Goal: Task Accomplishment & Management: Manage account settings

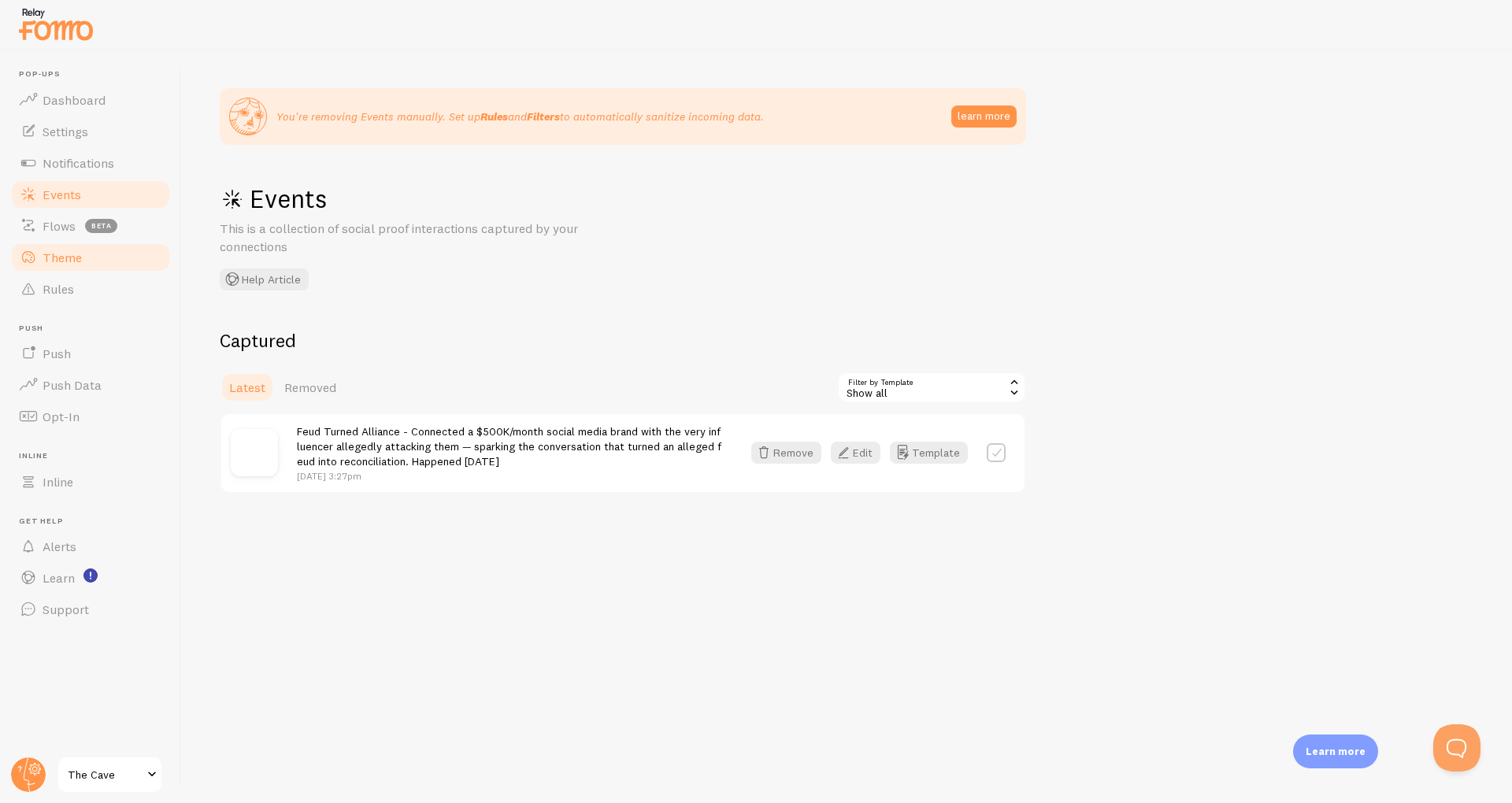
click at [51, 264] on span "Theme" at bounding box center [63, 257] width 40 height 16
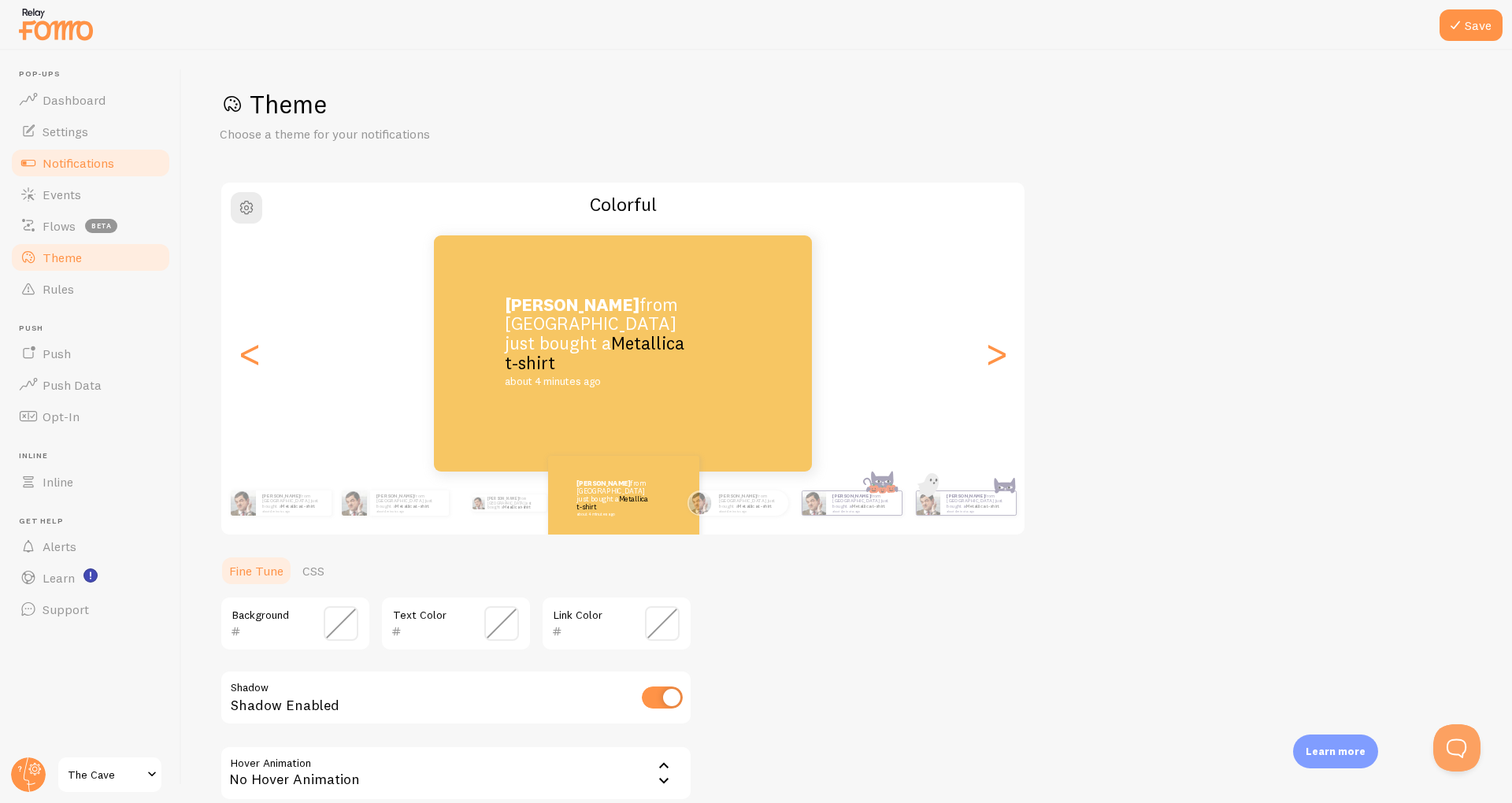
click at [75, 149] on link "Notifications" at bounding box center [90, 163] width 162 height 31
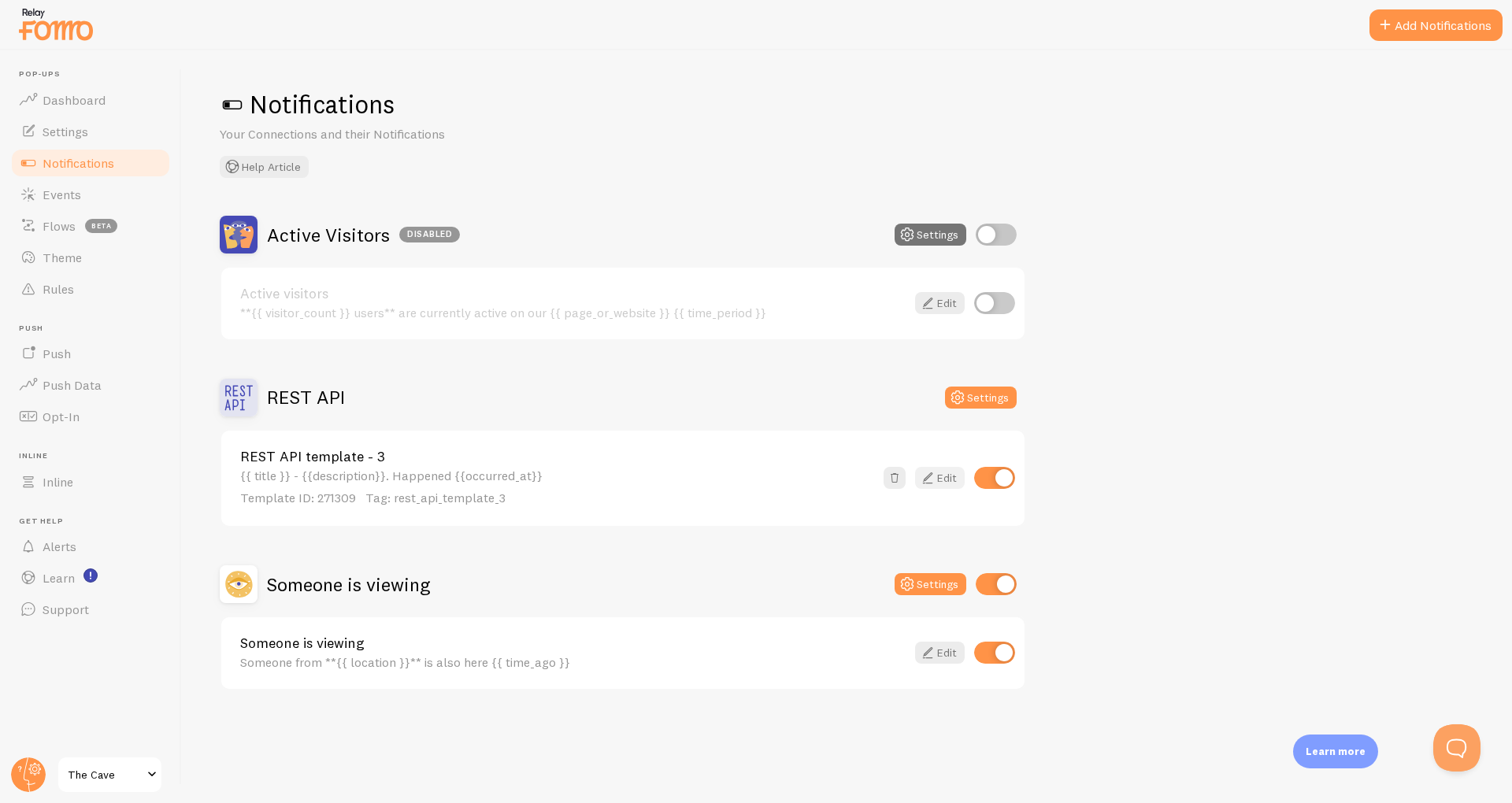
click at [945, 481] on link "Edit" at bounding box center [940, 477] width 49 height 22
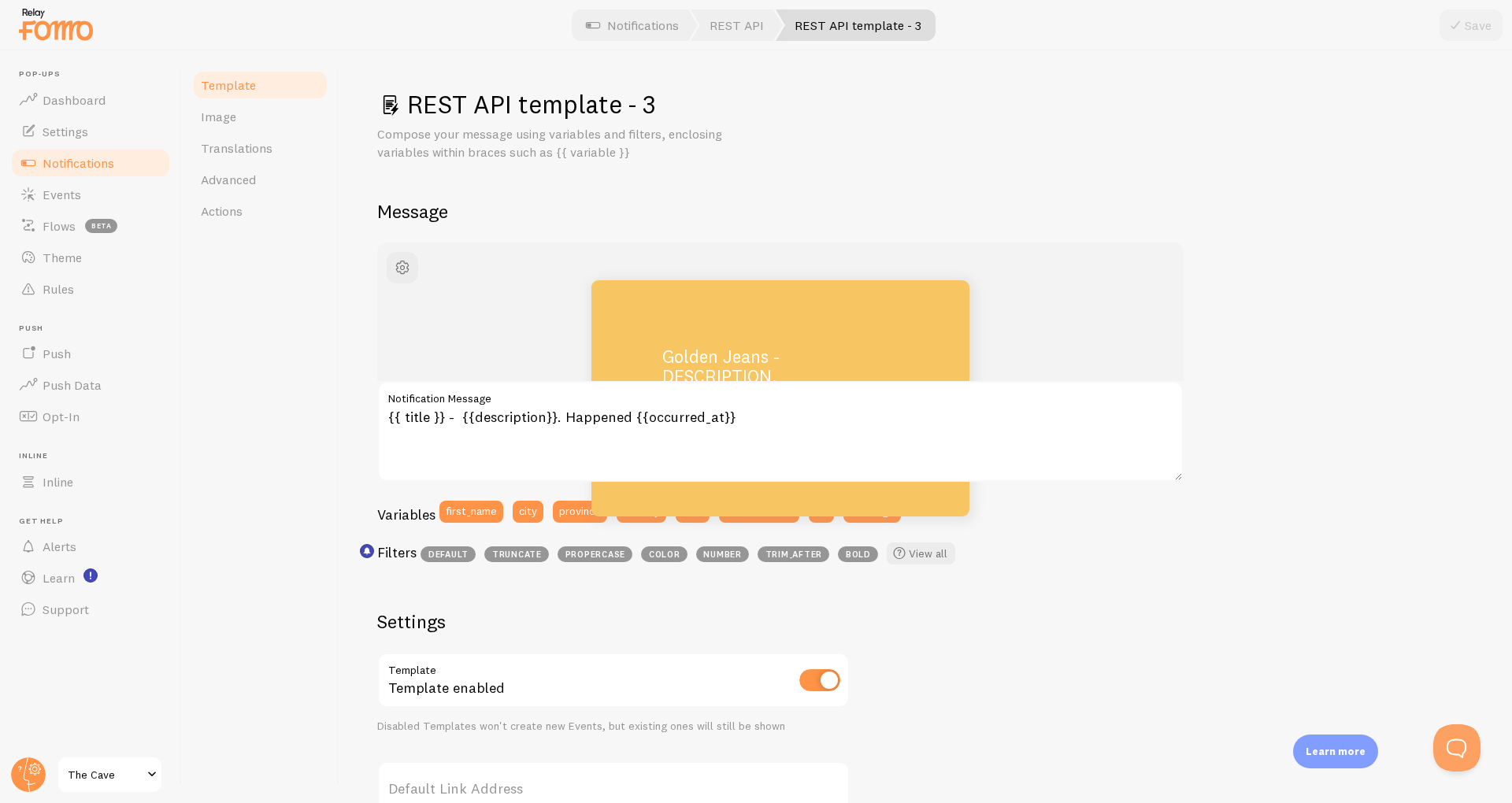
scroll to position [373, 0]
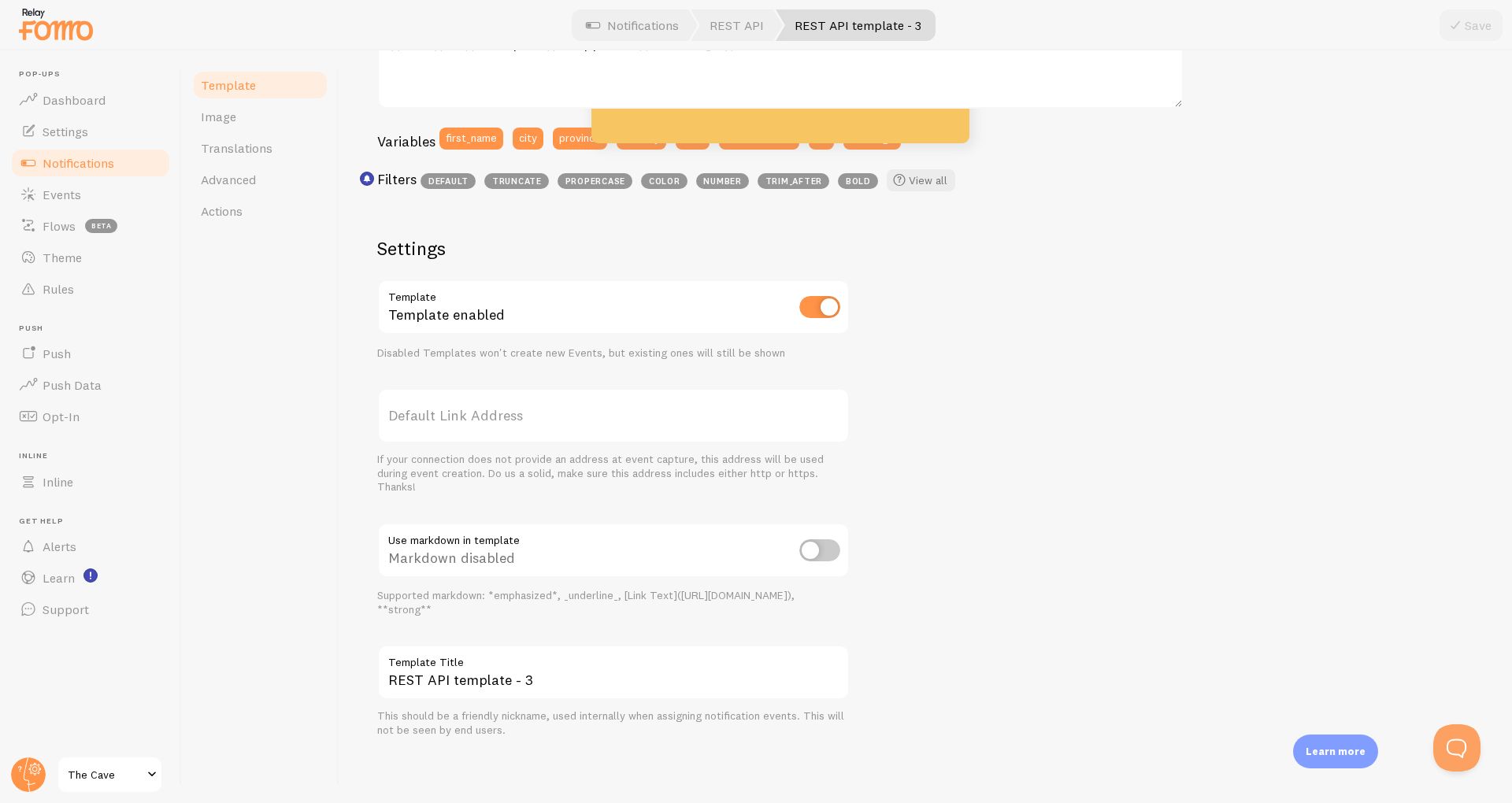
click at [818, 544] on input "checkbox" at bounding box center [820, 550] width 41 height 22
checkbox input "true"
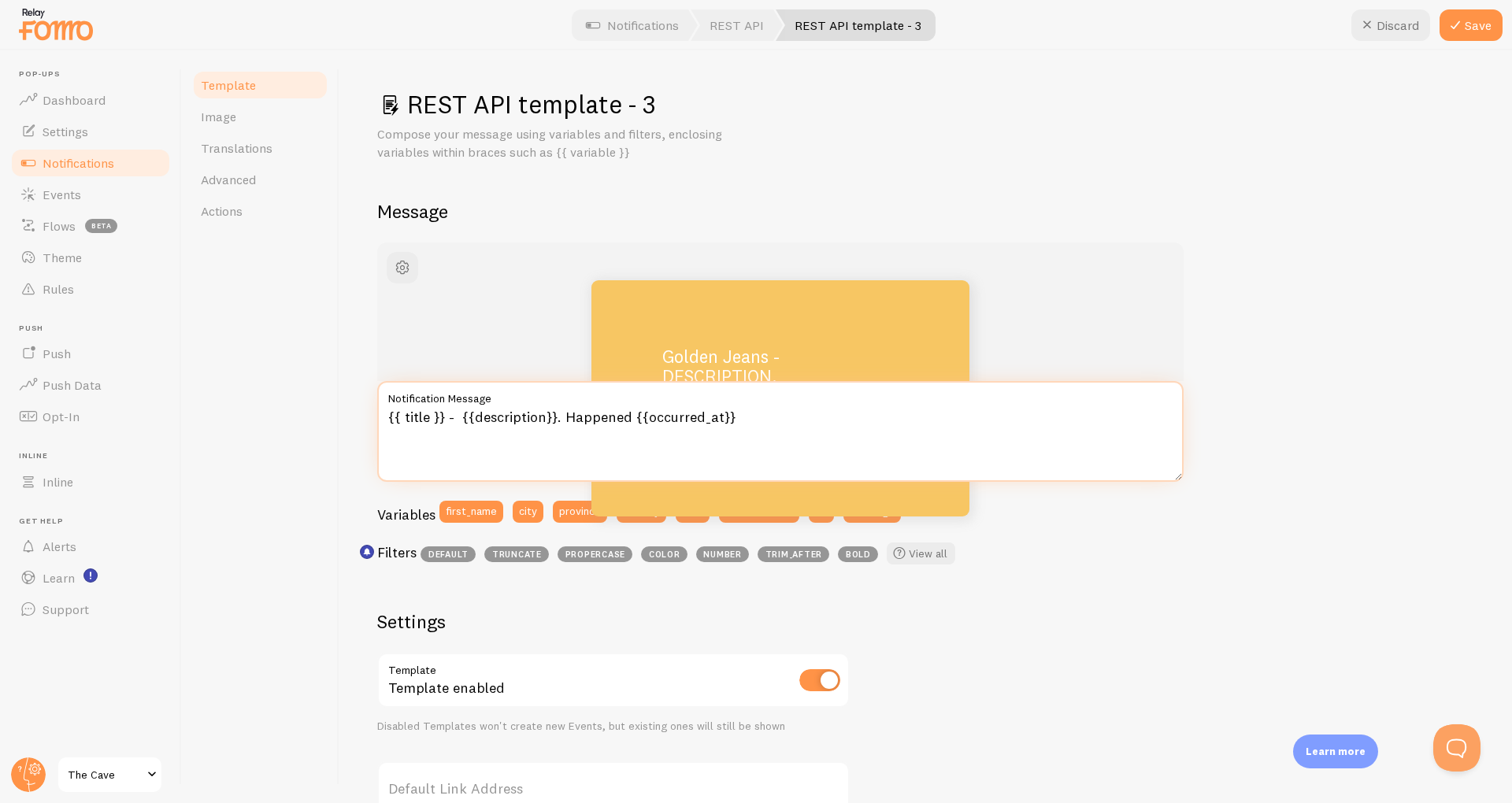
click at [385, 415] on textarea "{{ title }} - {{description}}. Happened {{occurred_at}}" at bounding box center [780, 431] width 807 height 100
click at [457, 418] on textarea "**{{ title }} - {{description}}. Happened {{occurred_at}}" at bounding box center [780, 431] width 807 height 100
type textarea "**{{ title }}** - {{description}}. Happened {{occurred_at}}"
click at [1490, 45] on div at bounding box center [756, 25] width 1512 height 50
click at [1478, 37] on button "Save" at bounding box center [1471, 25] width 63 height 31
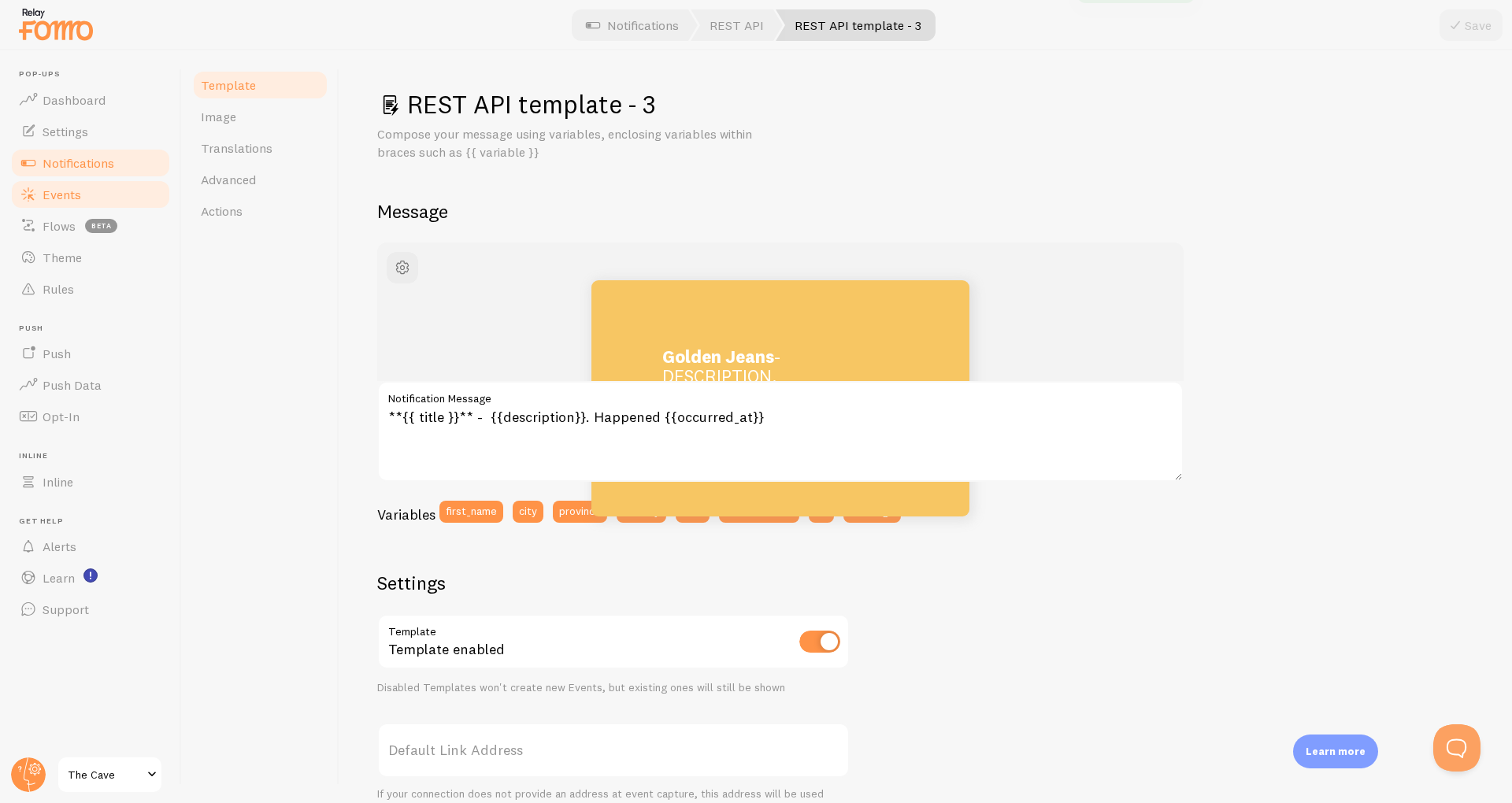
click at [72, 193] on span "Events" at bounding box center [62, 194] width 39 height 16
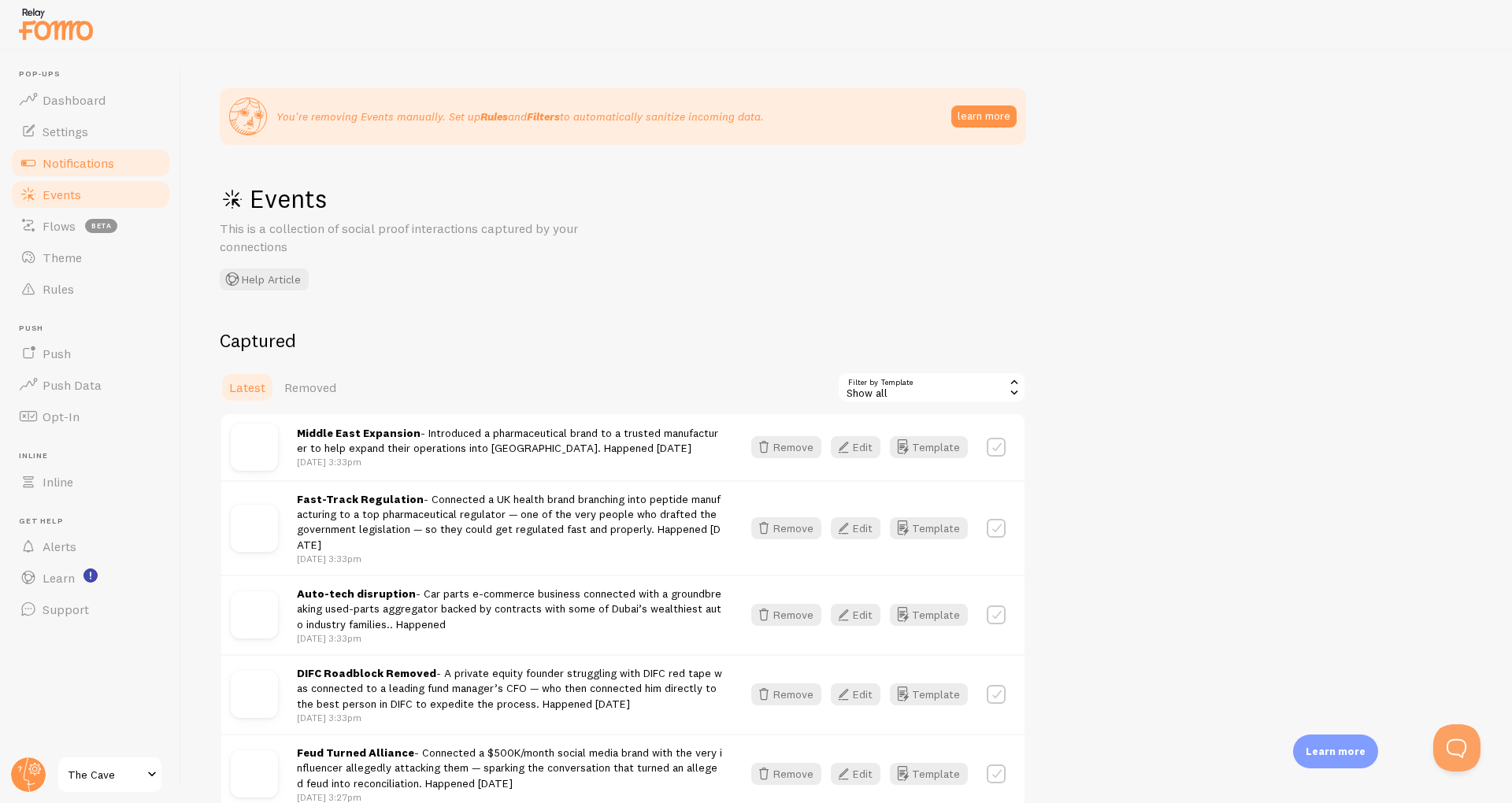
click at [65, 167] on span "Notifications" at bounding box center [78, 162] width 72 height 16
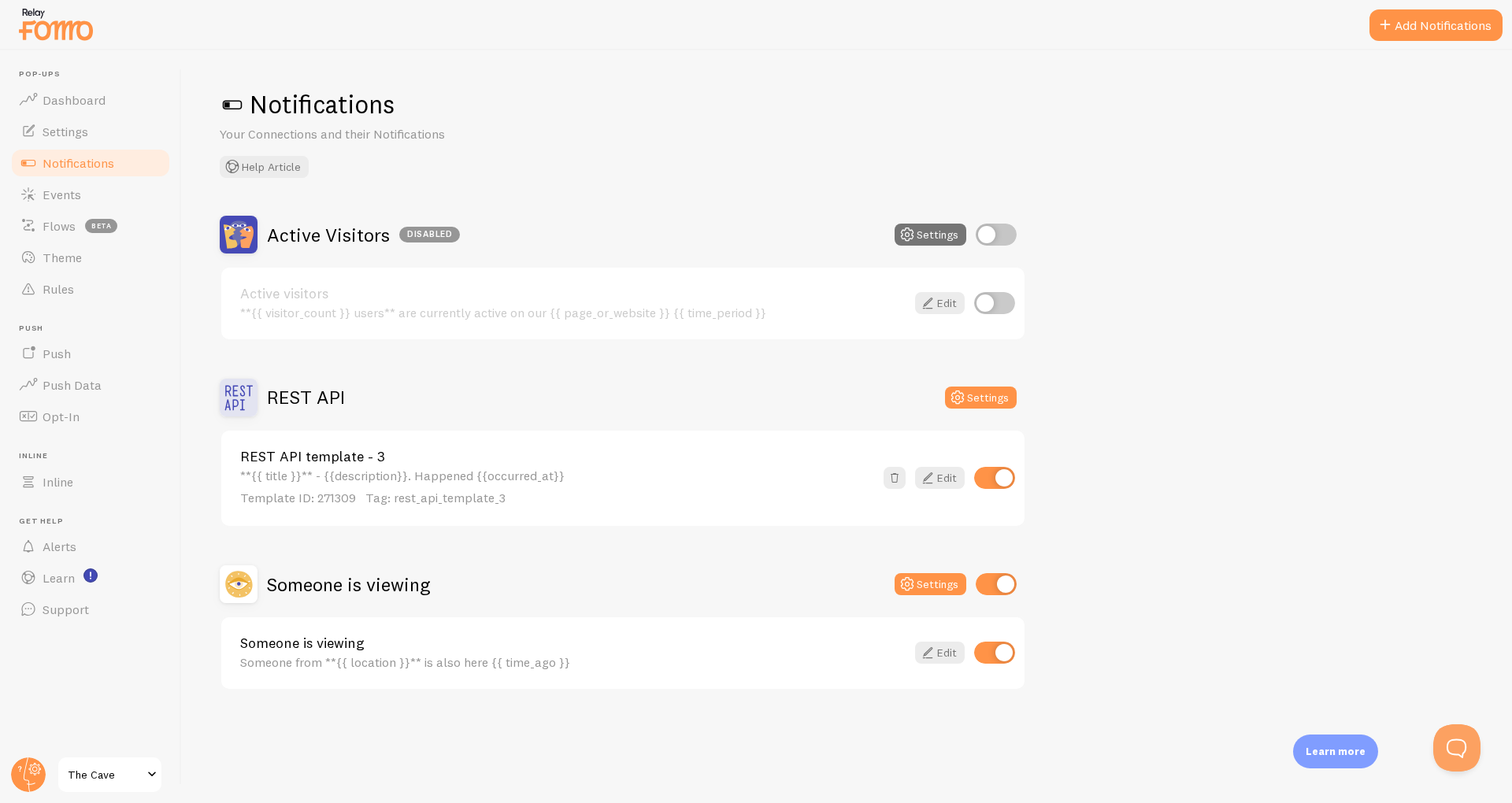
click at [993, 676] on div "Someone is viewing Someone from **{{ location }}** is also here {{ time_ago }} …" at bounding box center [623, 652] width 803 height 72
click at [999, 658] on input "checkbox" at bounding box center [994, 652] width 41 height 22
checkbox input "false"
click at [1003, 585] on input "checkbox" at bounding box center [996, 584] width 41 height 22
checkbox input "false"
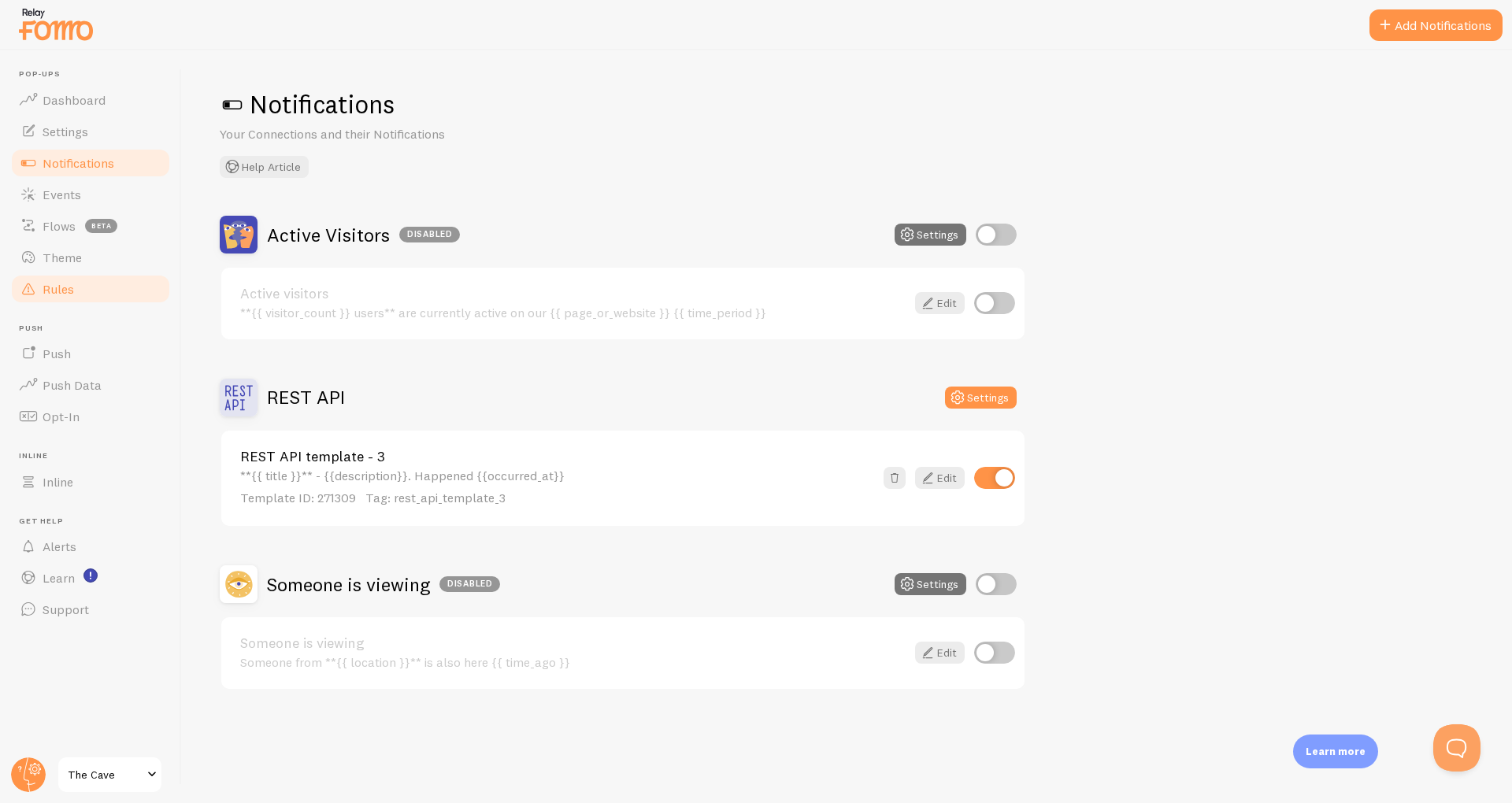
click at [46, 291] on span "Rules" at bounding box center [58, 289] width 31 height 16
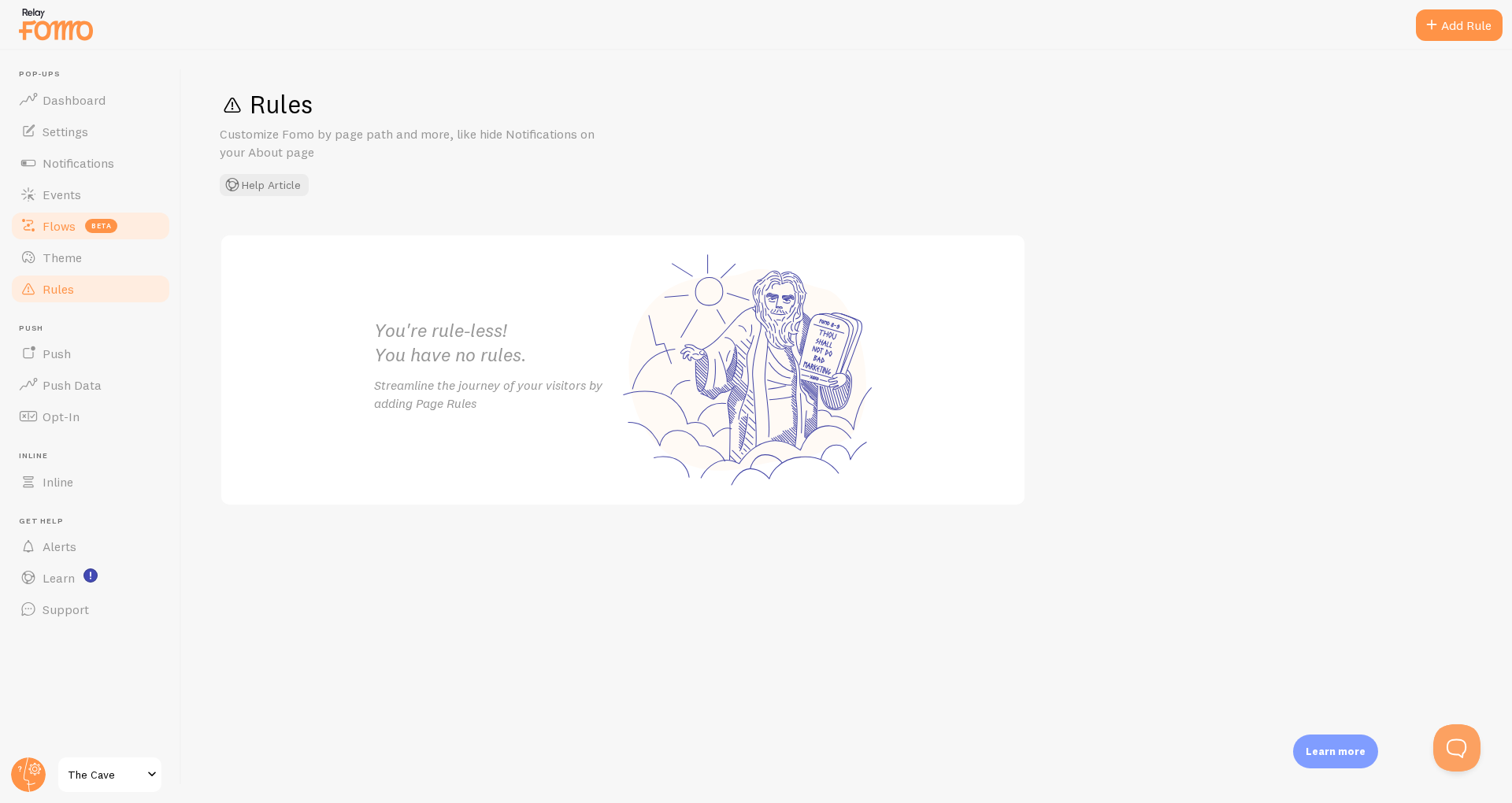
click at [65, 218] on span "Flows" at bounding box center [59, 225] width 33 height 16
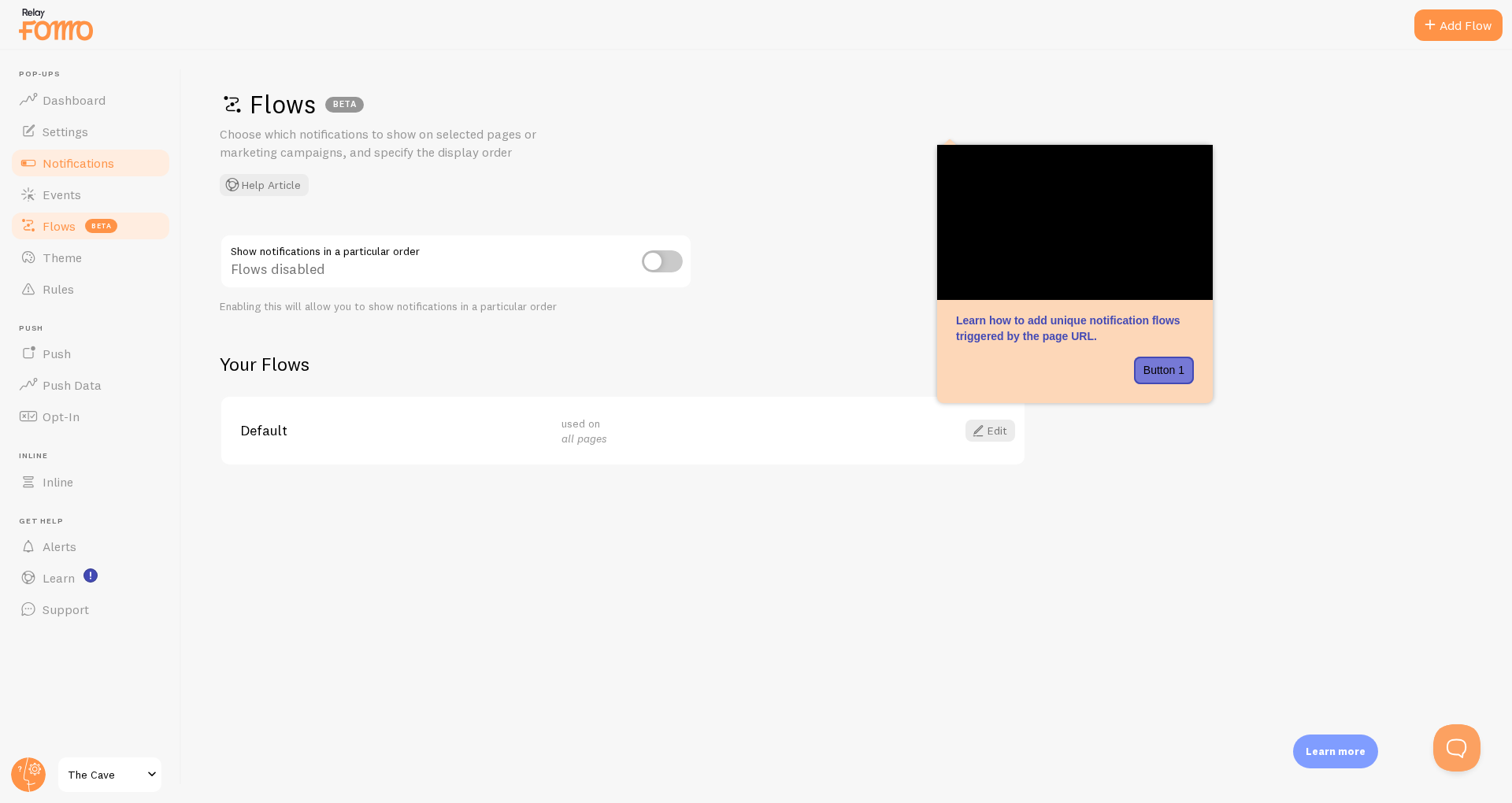
click at [44, 176] on link "Notifications" at bounding box center [90, 163] width 162 height 31
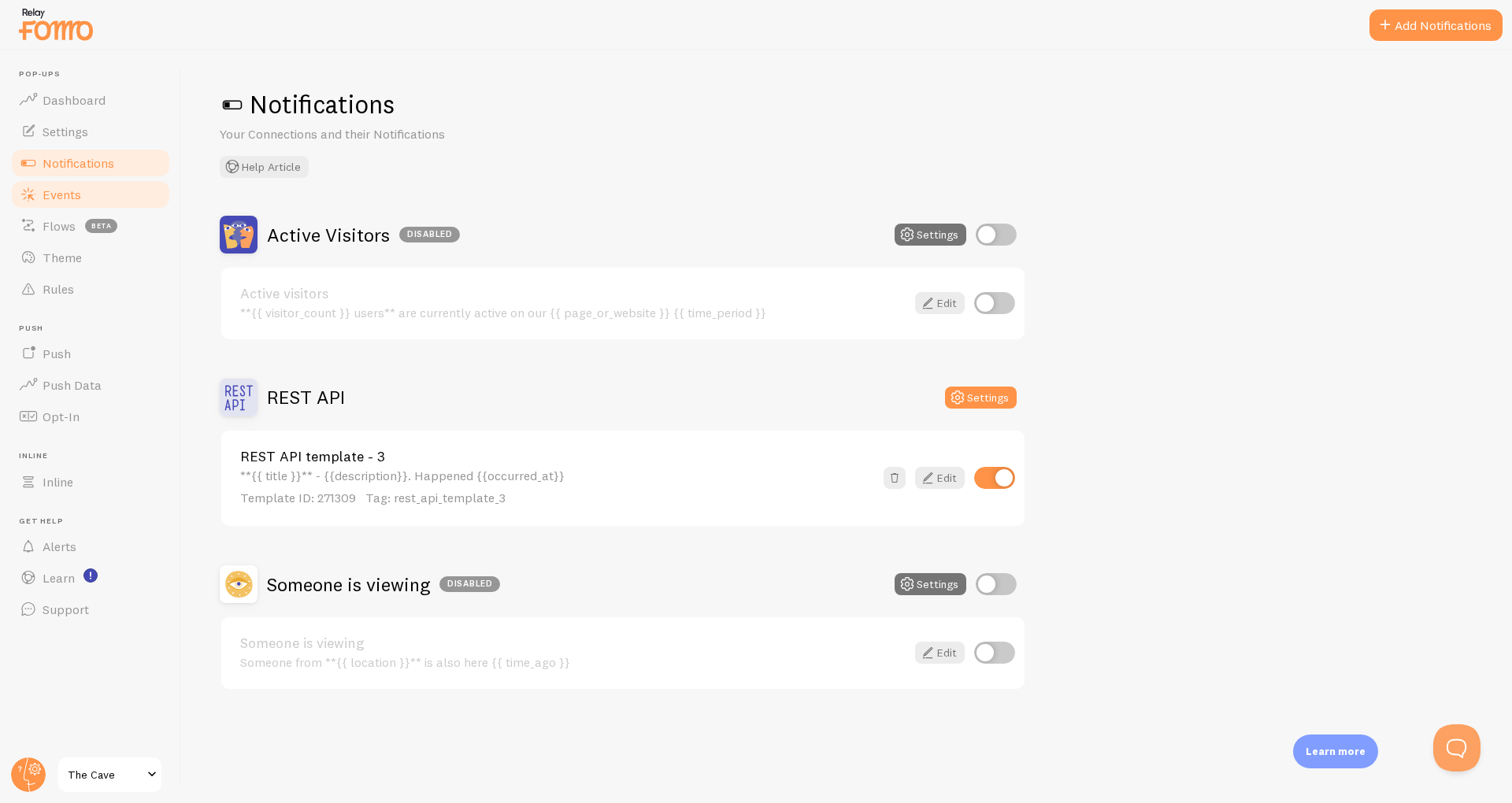
click at [62, 198] on span "Events" at bounding box center [62, 194] width 39 height 16
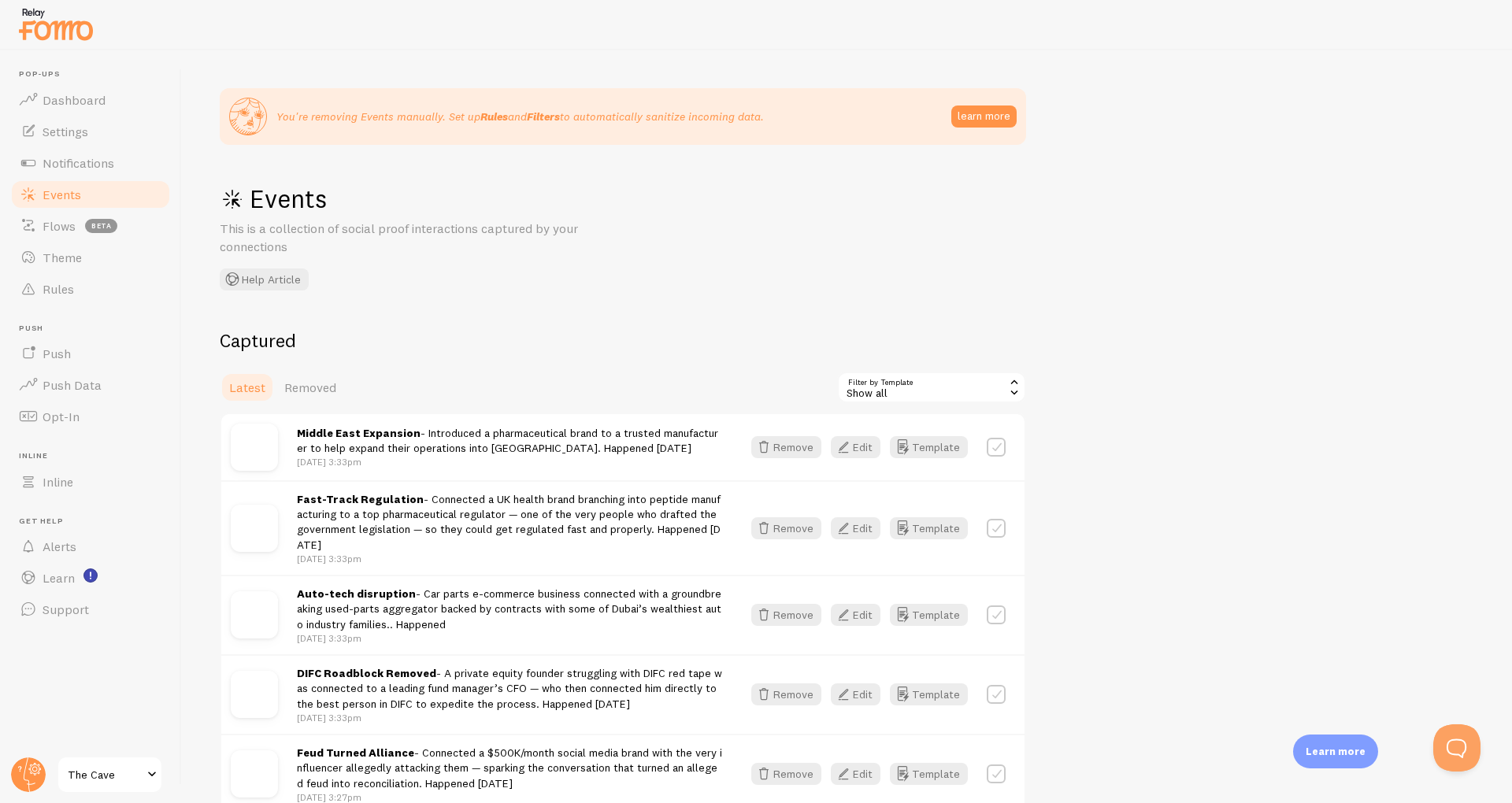
scroll to position [93, 0]
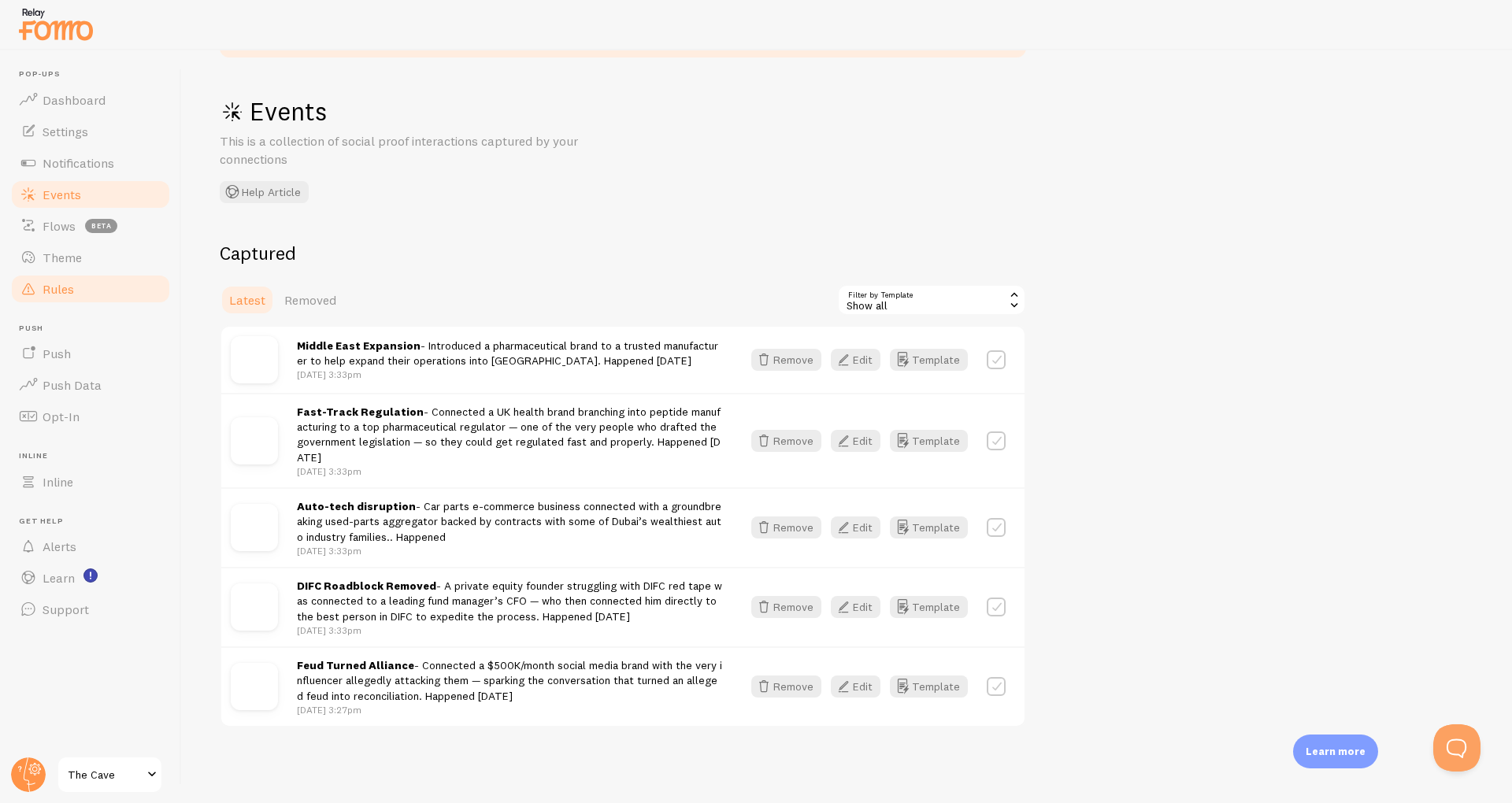
click at [72, 300] on link "Rules" at bounding box center [90, 289] width 162 height 31
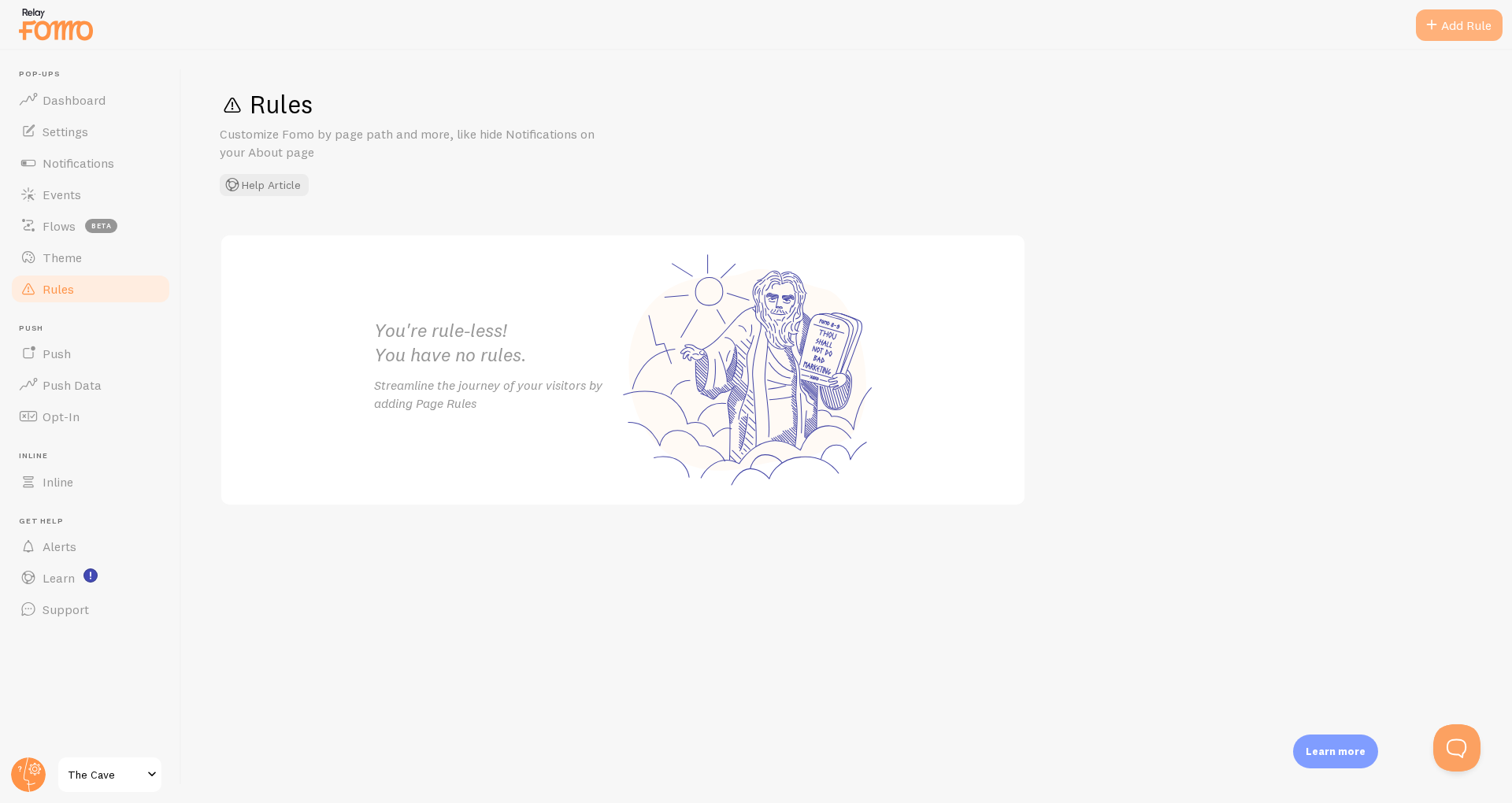
click at [1448, 32] on div "Add Rule" at bounding box center [1458, 25] width 86 height 31
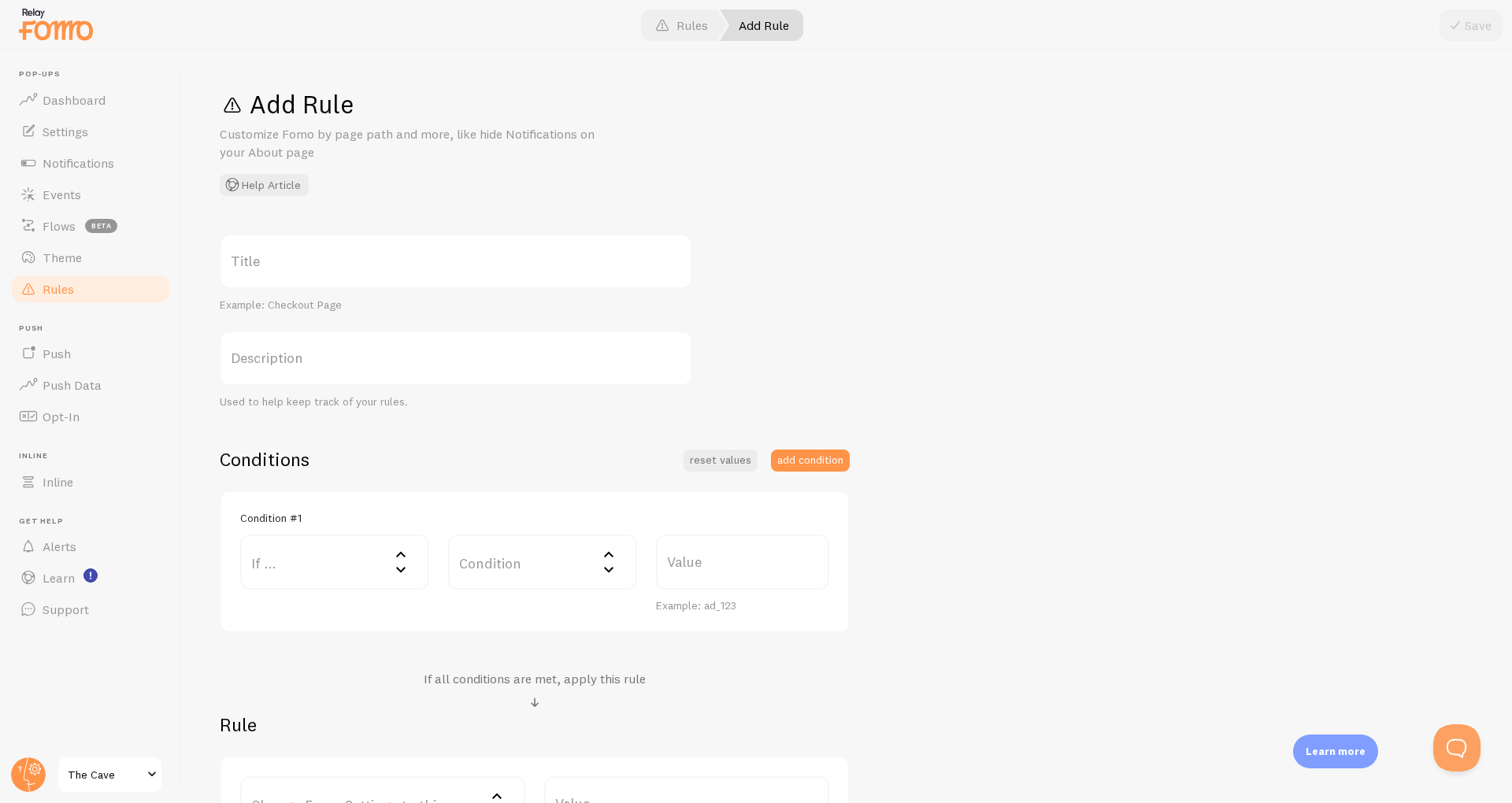
click at [694, 549] on label "Value" at bounding box center [742, 562] width 173 height 55
click at [694, 549] on input "Value" at bounding box center [742, 562] width 173 height 55
click at [574, 547] on label "Condition" at bounding box center [542, 562] width 189 height 55
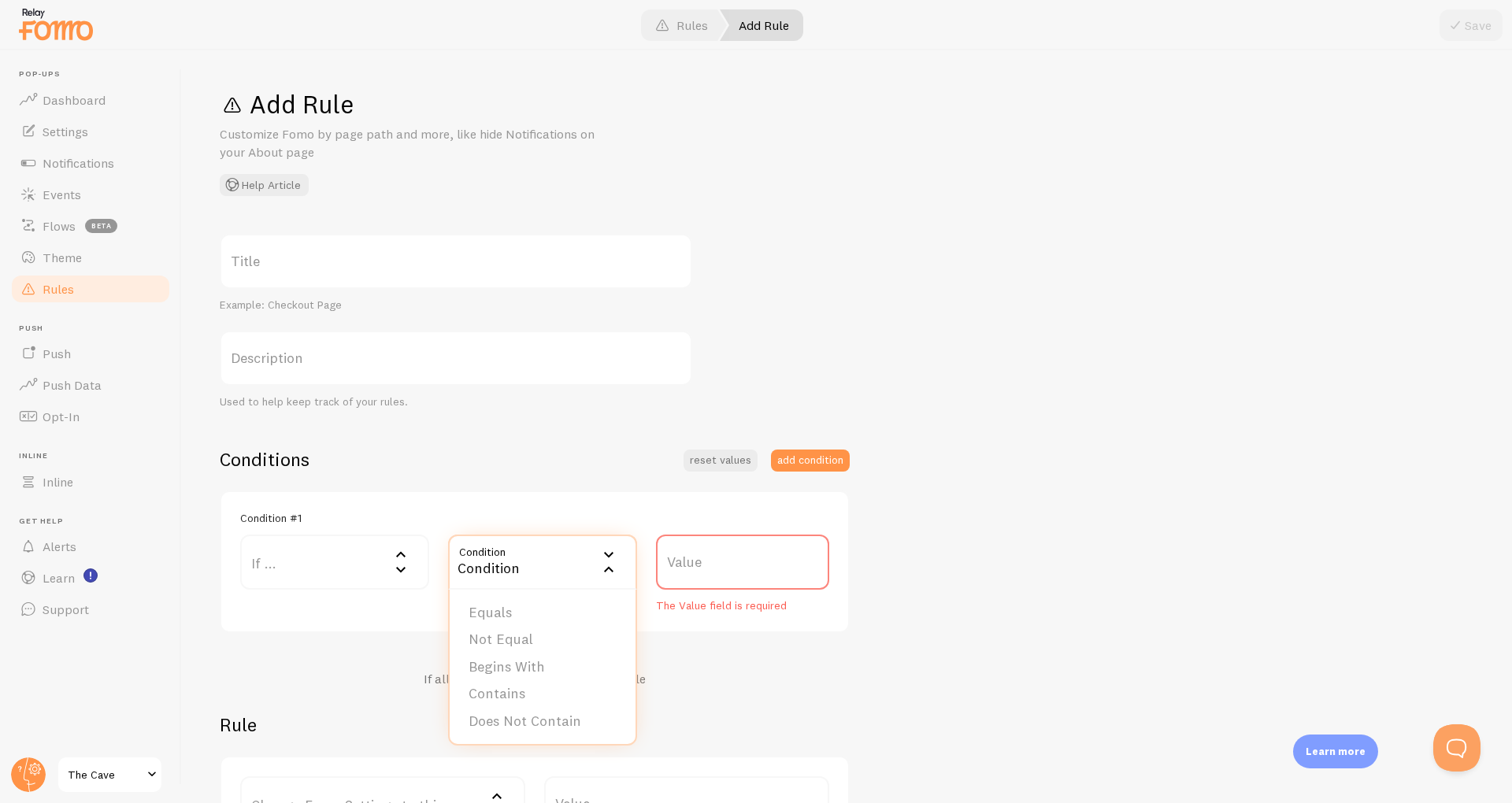
click at [339, 546] on label "If ..." at bounding box center [335, 562] width 189 height 55
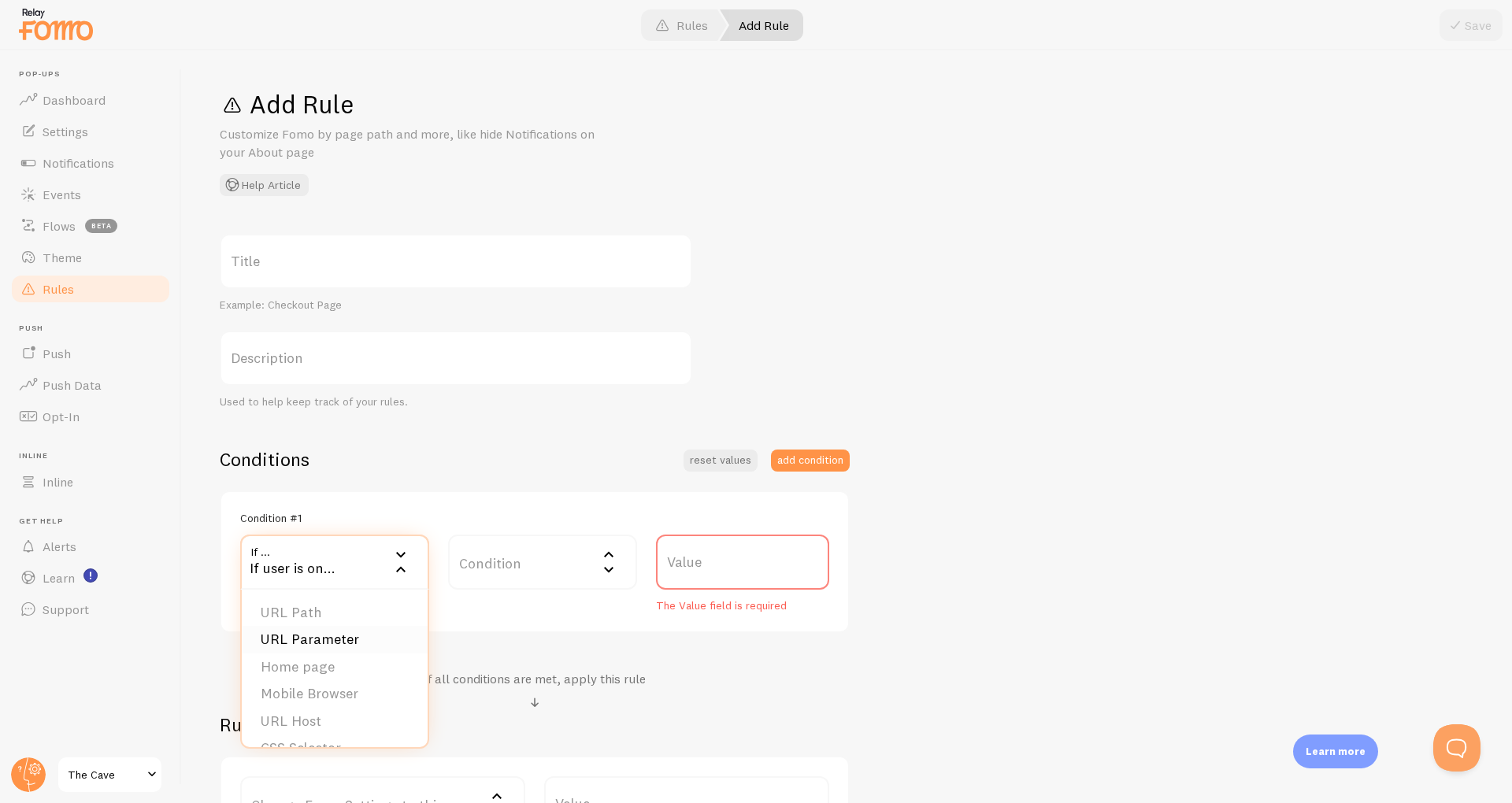
scroll to position [25, 0]
click at [622, 404] on div "Used to help keep track of your rules." at bounding box center [456, 402] width 472 height 14
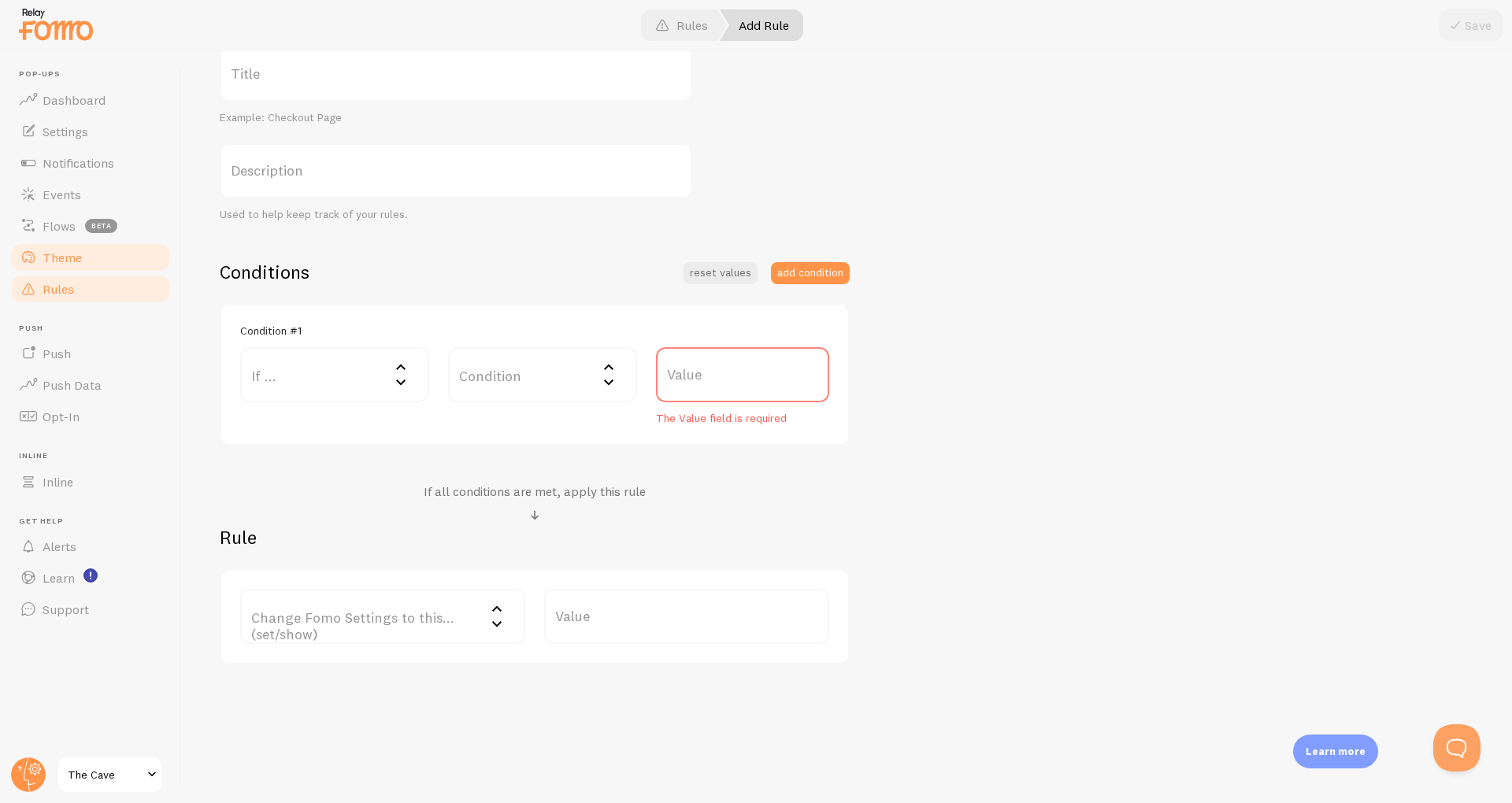
click at [58, 253] on span "Theme" at bounding box center [63, 257] width 40 height 16
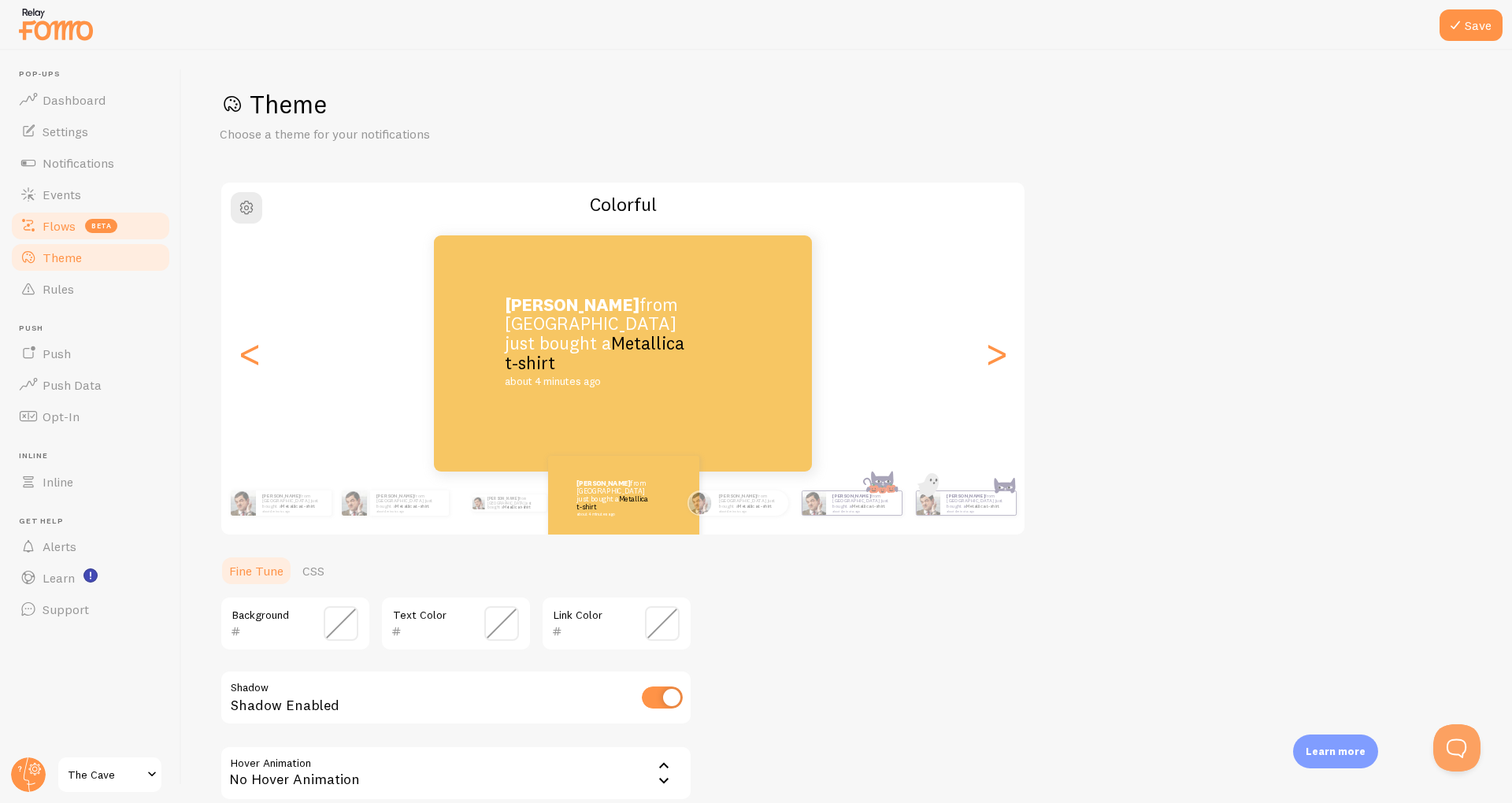
click at [41, 222] on link "Flows beta" at bounding box center [90, 225] width 162 height 31
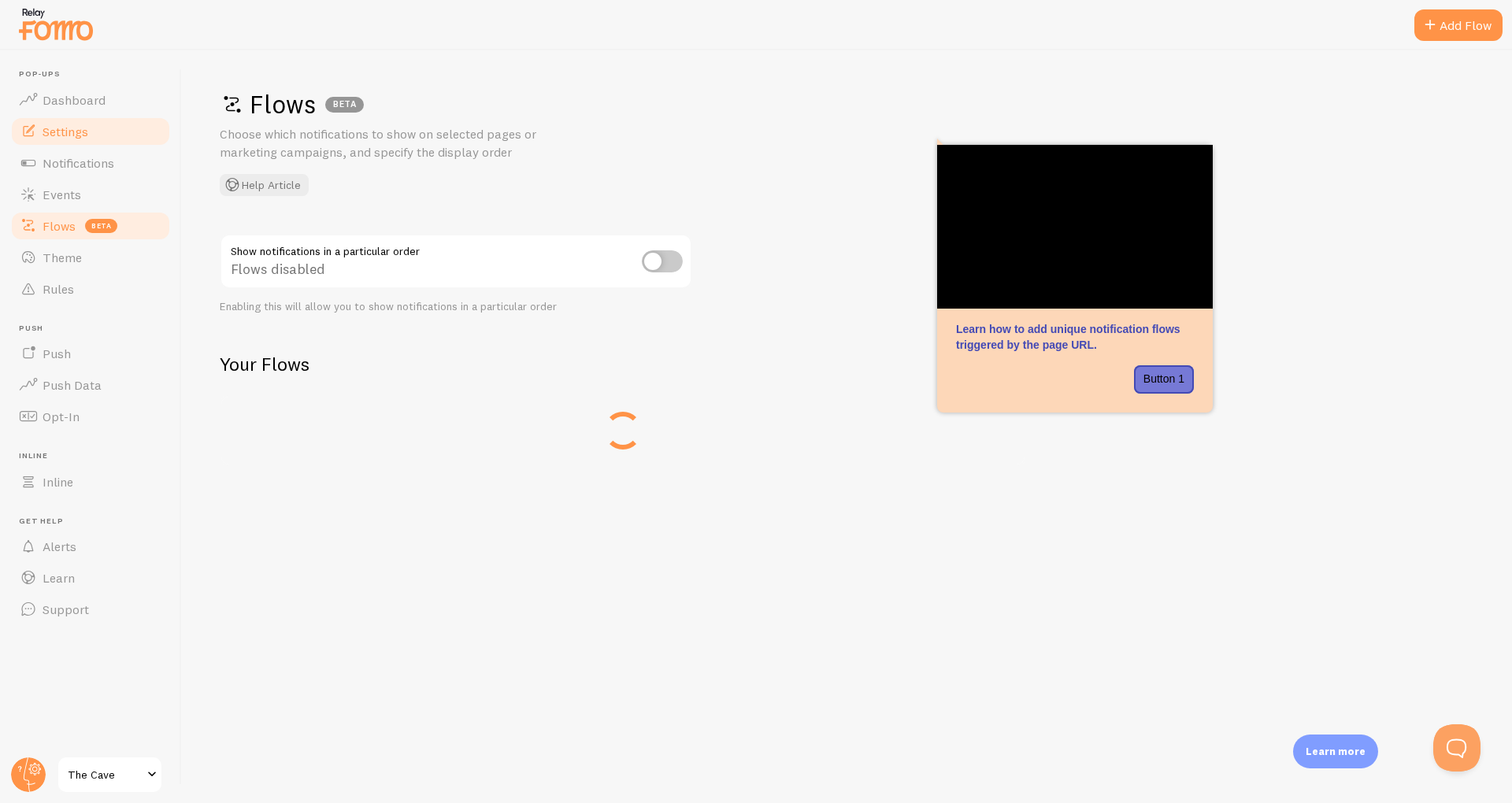
click at [72, 141] on link "Settings" at bounding box center [90, 132] width 162 height 31
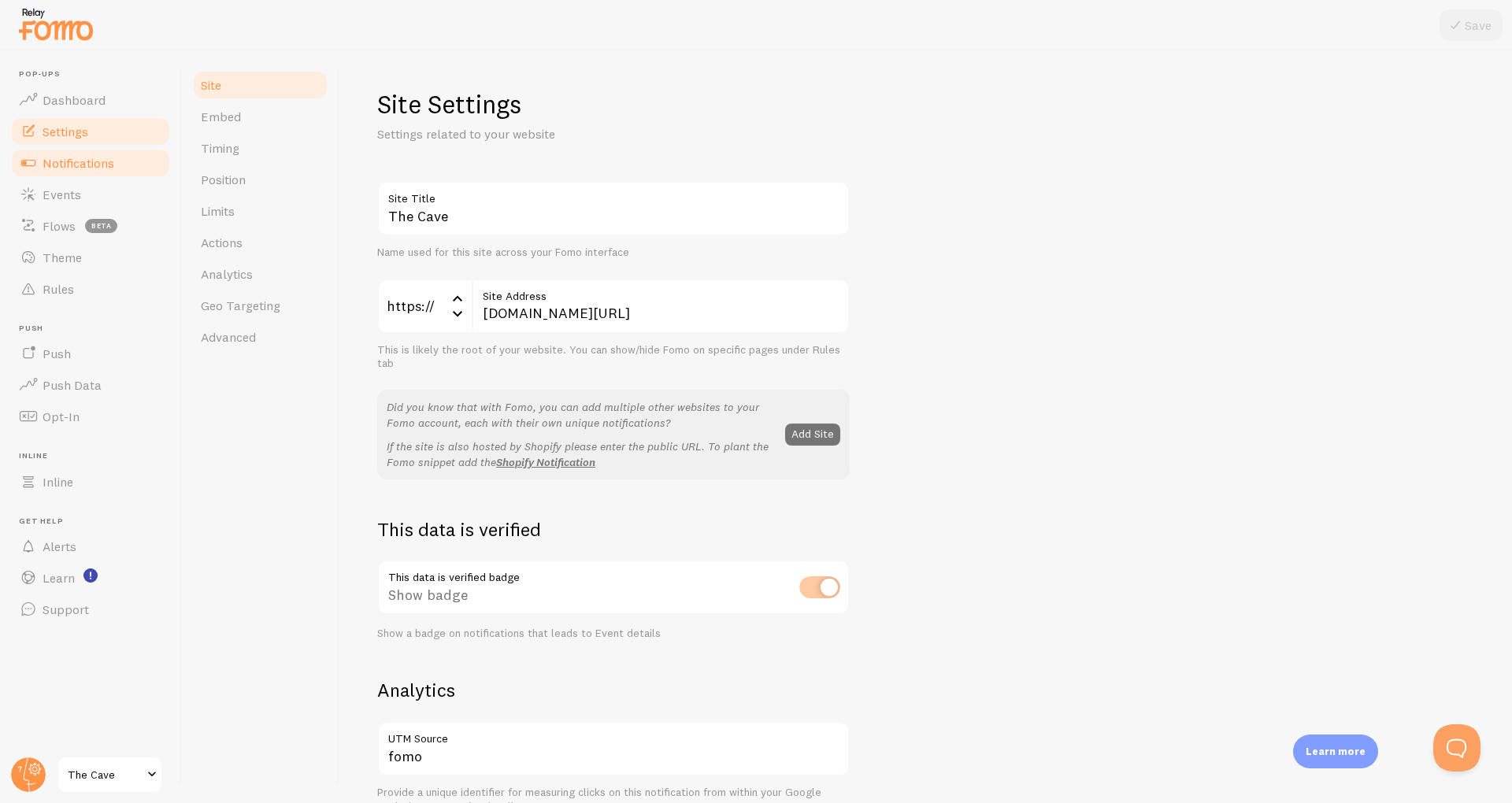
click at [80, 172] on link "Notifications" at bounding box center [90, 163] width 162 height 31
